Goal: Information Seeking & Learning: Learn about a topic

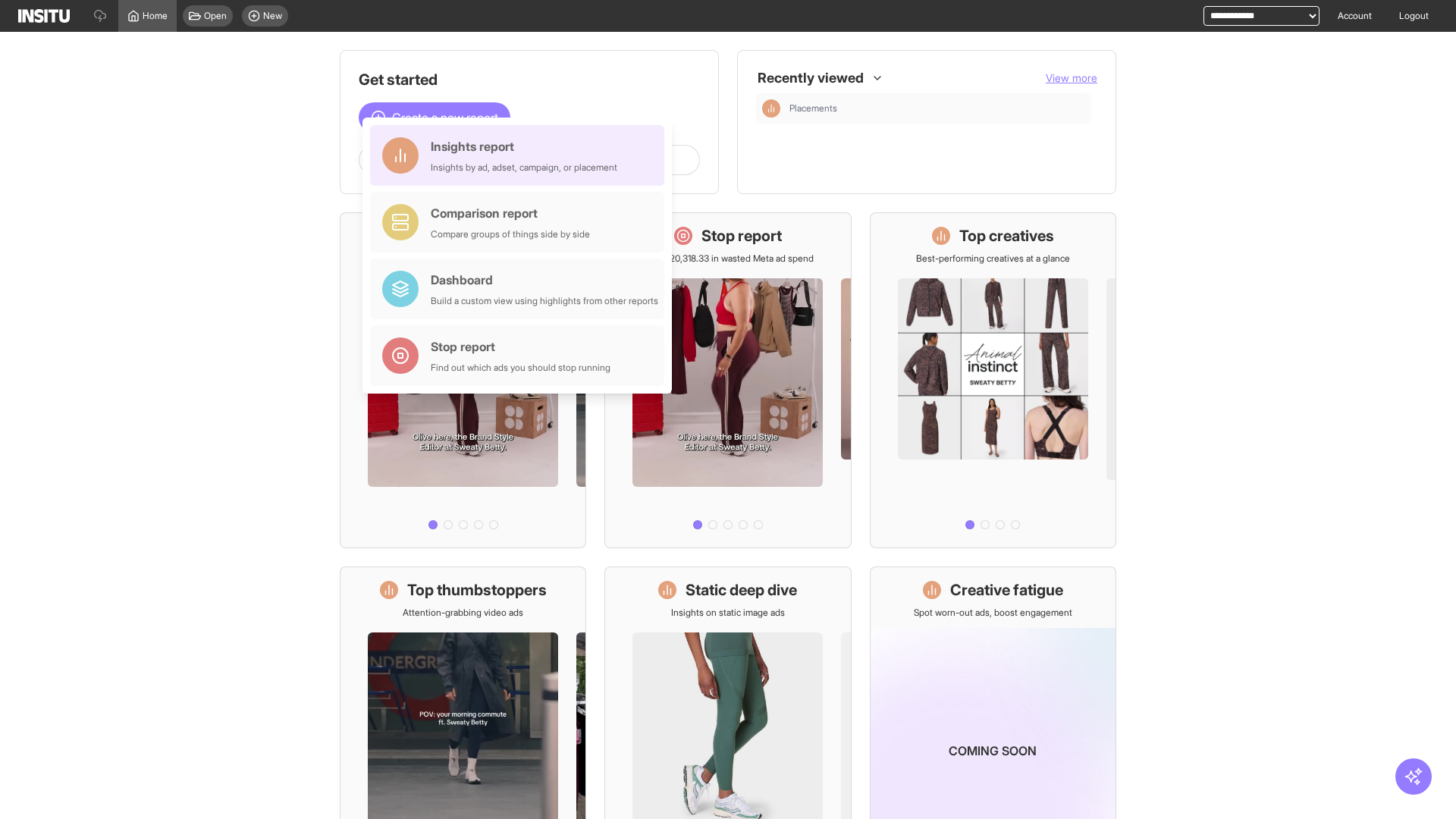
click at [521, 155] on div "Insights report Insights by ad, adset, campaign, or placement" at bounding box center [524, 155] width 186 height 37
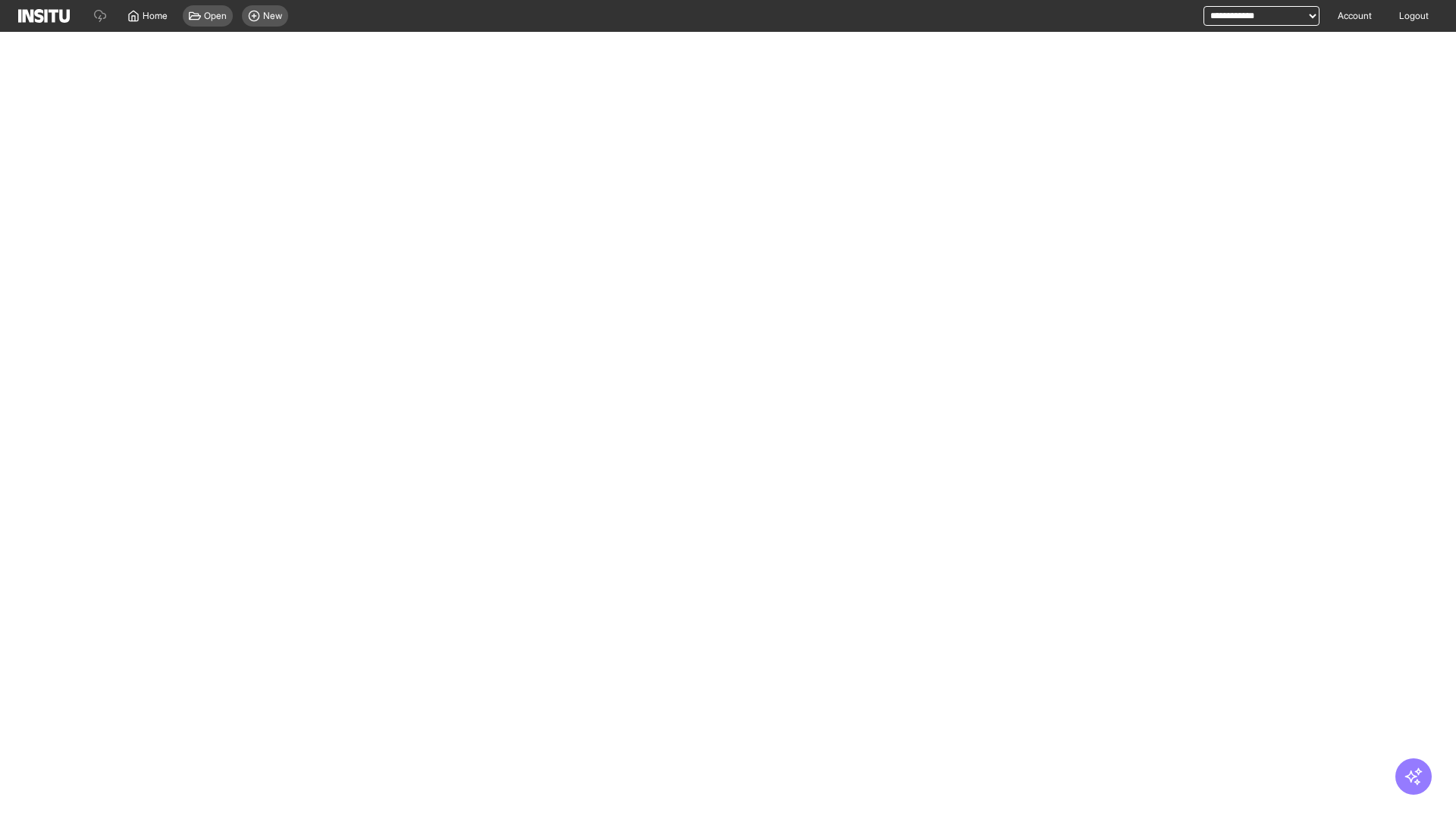
select select "**"
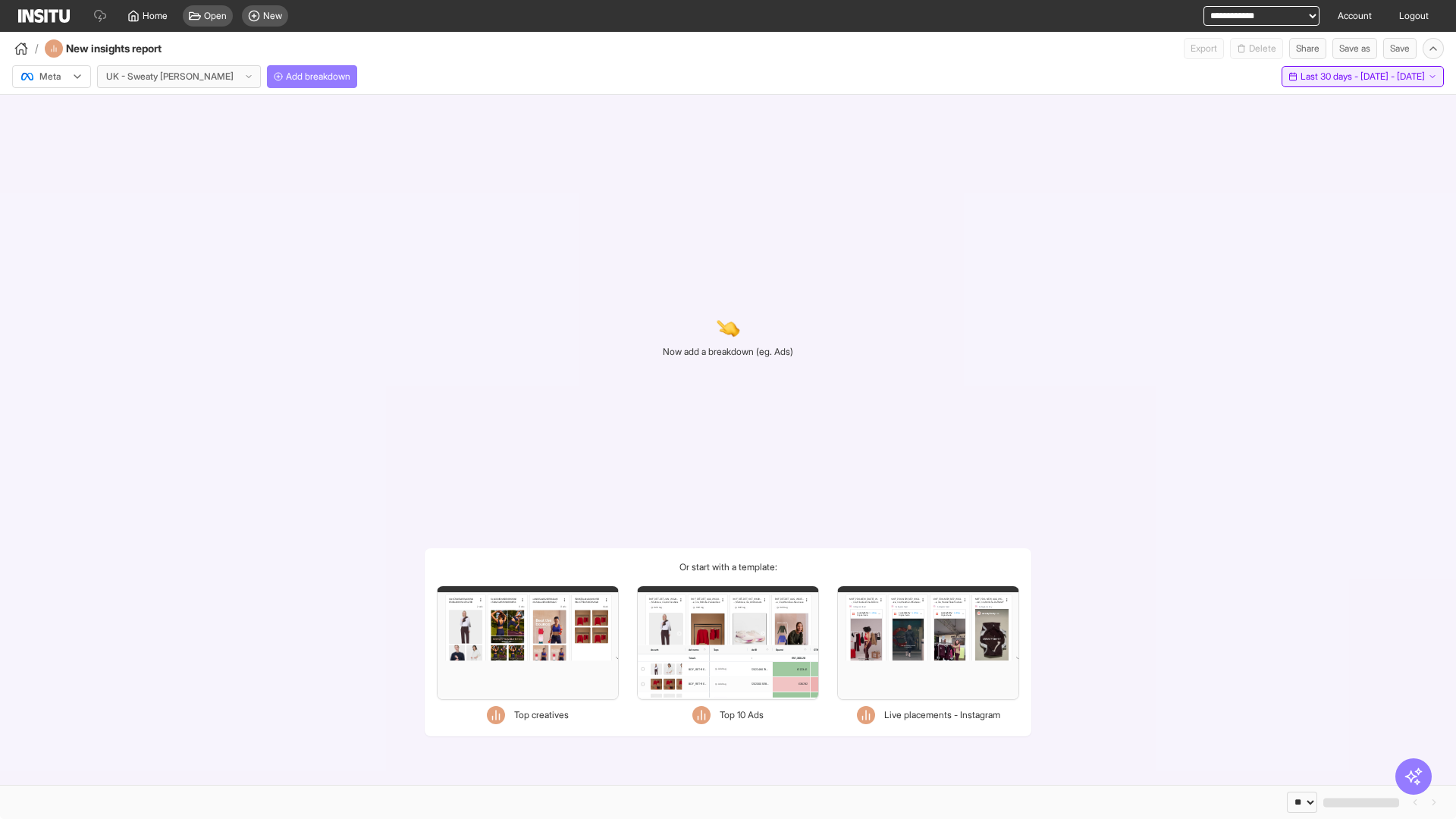
click at [1330, 77] on span "Last 30 days - [DATE] - [DATE]" at bounding box center [1362, 76] width 124 height 12
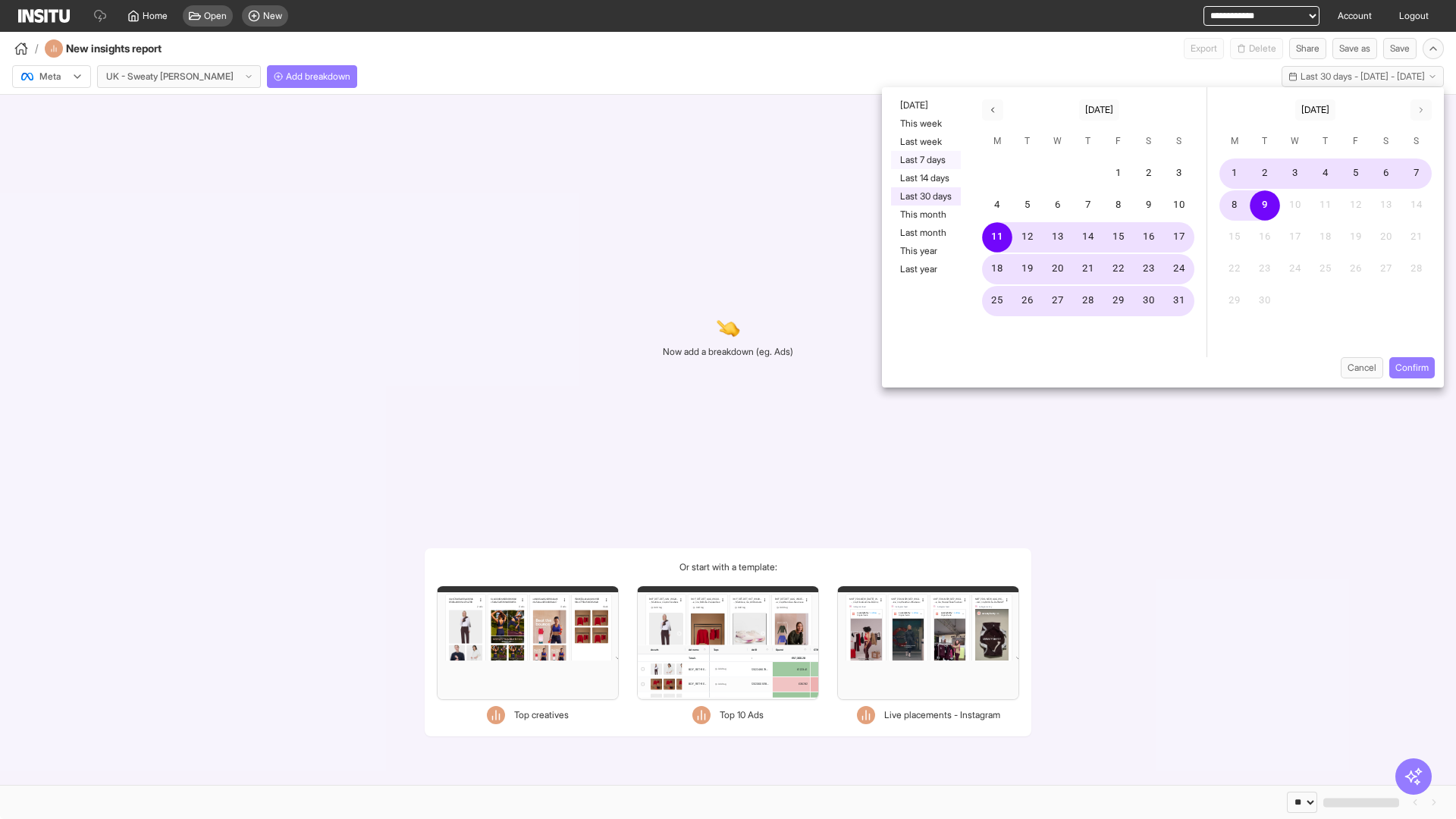
click at [924, 160] on button "Last 7 days" at bounding box center [926, 160] width 69 height 18
